Goal: Contribute content

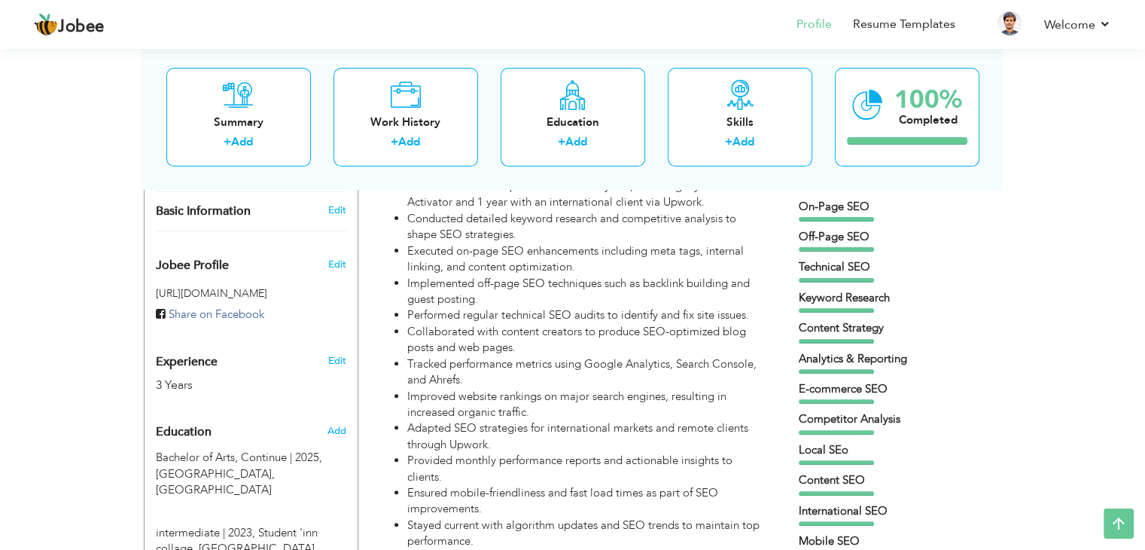
scroll to position [370, 0]
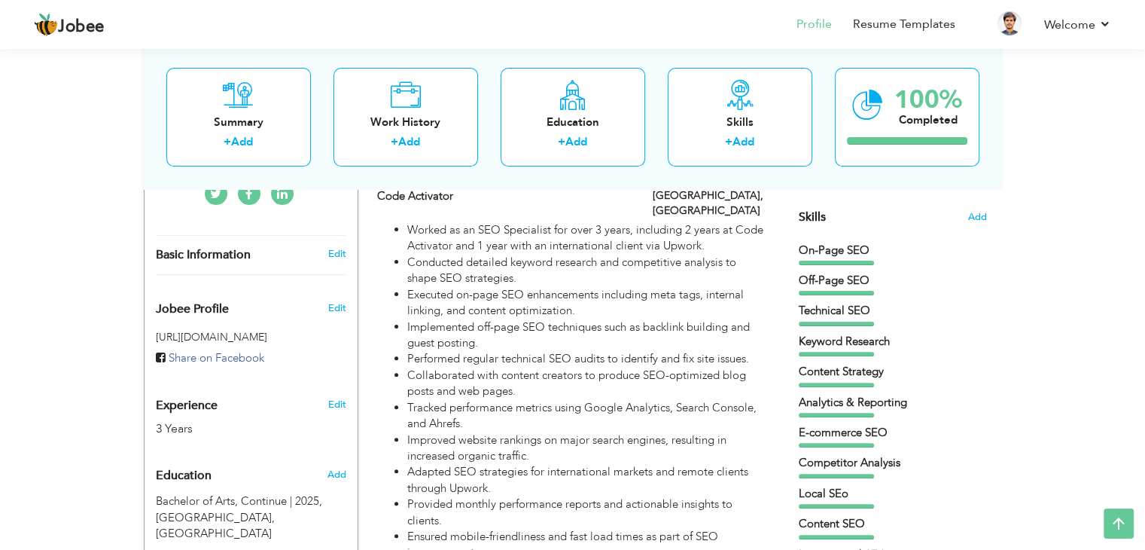
click at [500, 410] on li "Tracked performance metrics using Google Analytics, Search Console, and Ahrefs." at bounding box center [587, 416] width 360 height 32
type input "SEO Specialist"
type input "Code Activator"
type input "[GEOGRAPHIC_DATA]"
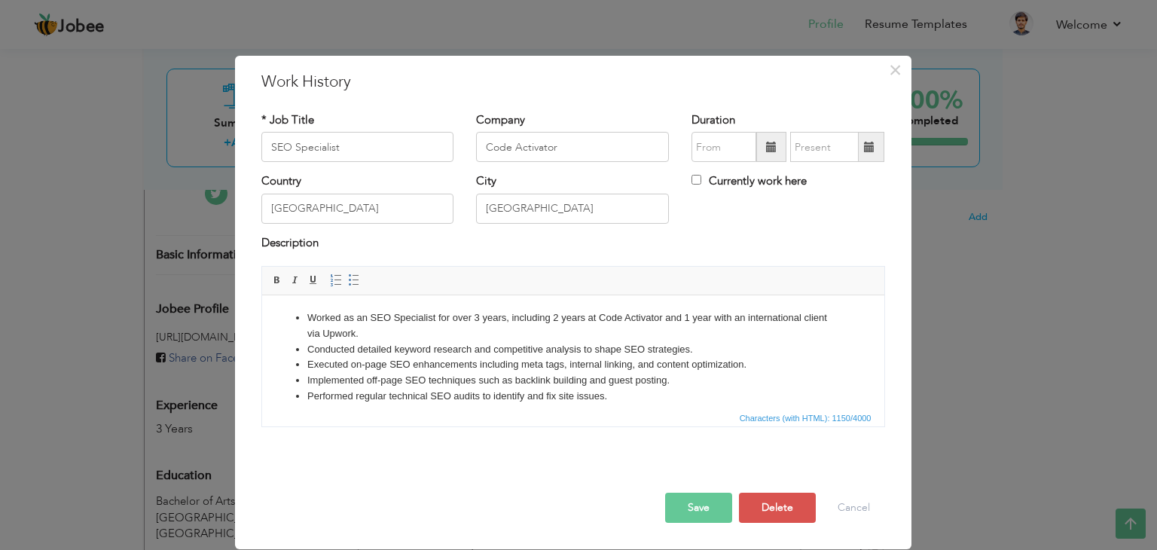
click at [502, 330] on li "Worked as an SEO Specialist for over 3 years, including 2 years at Code Activat…" at bounding box center [572, 326] width 532 height 32
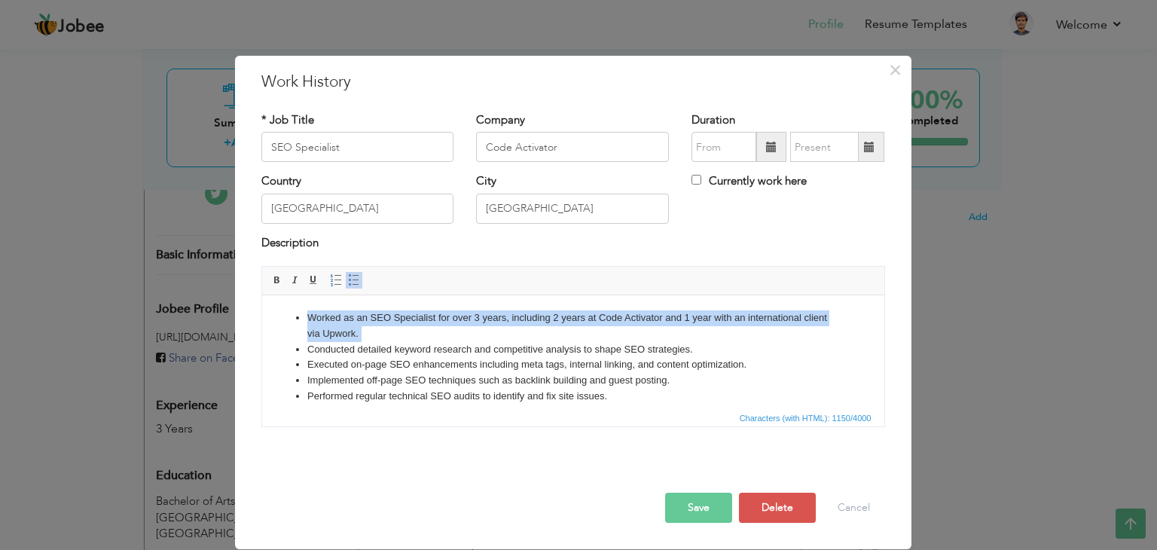
click at [502, 330] on li "Worked as an SEO Specialist for over 3 years, including 2 years at Code Activat…" at bounding box center [572, 326] width 532 height 32
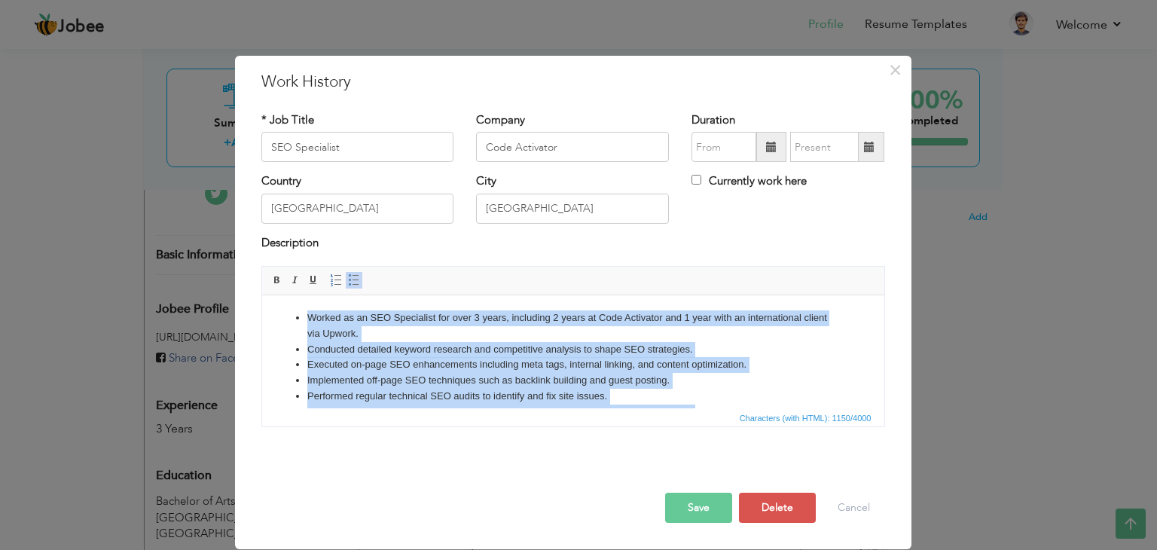
click at [349, 278] on span at bounding box center [354, 280] width 12 height 12
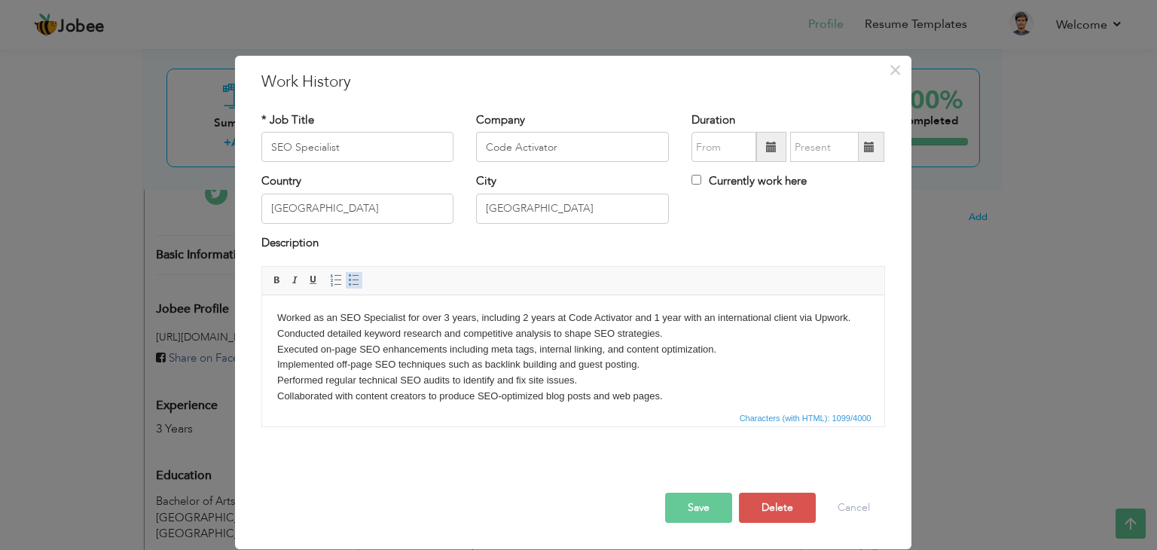
click at [349, 278] on span at bounding box center [354, 280] width 12 height 12
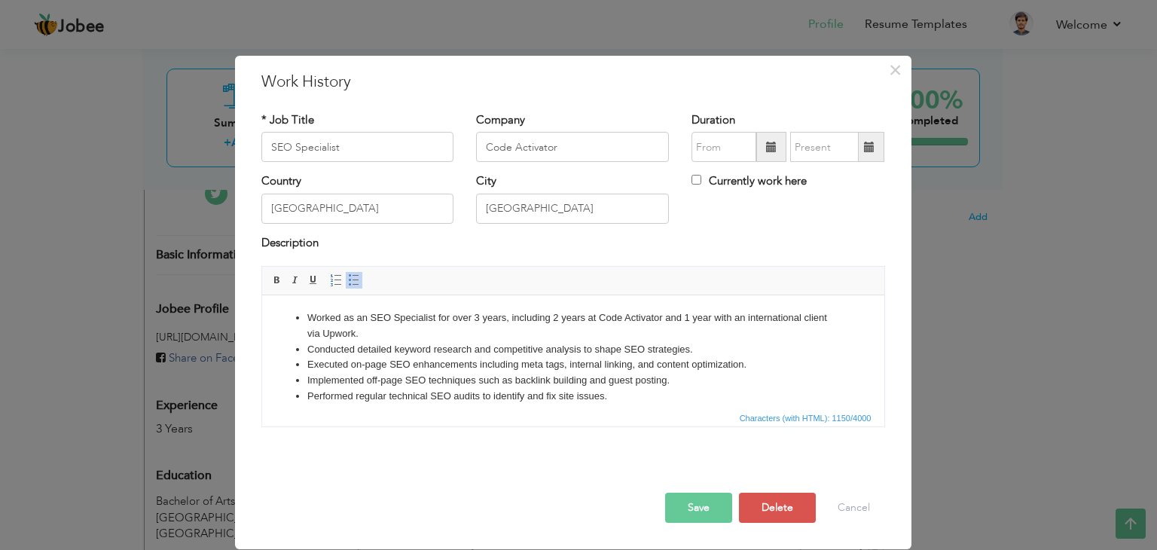
click at [693, 514] on button "Save" at bounding box center [698, 507] width 67 height 30
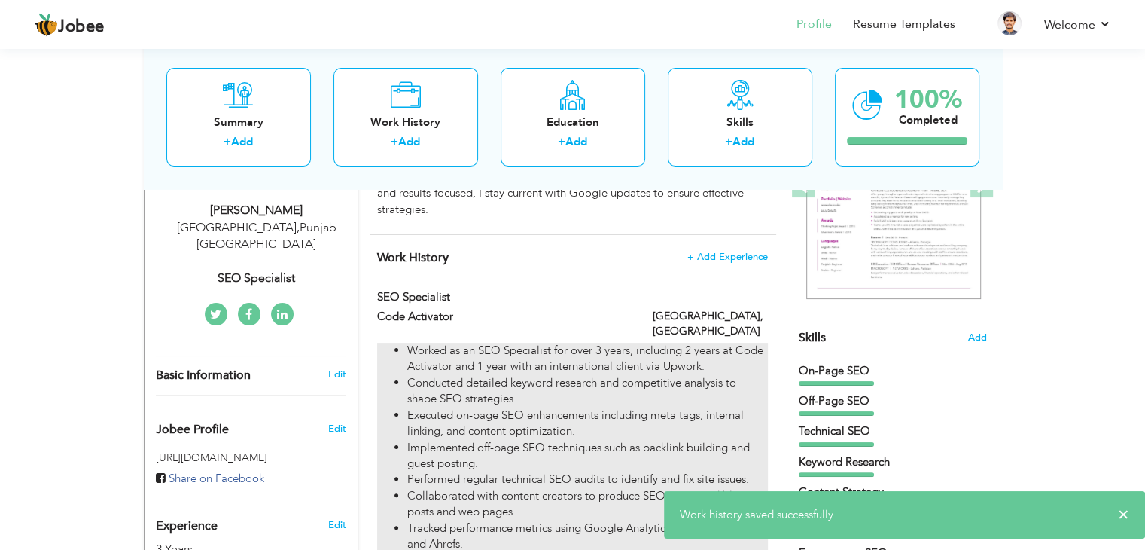
scroll to position [241, 0]
